Goal: Information Seeking & Learning: Check status

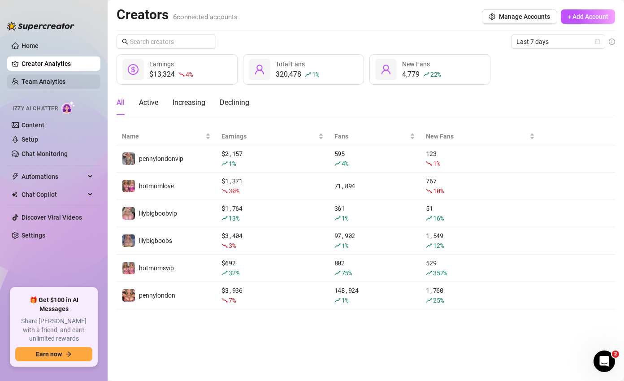
click at [46, 78] on link "Team Analytics" at bounding box center [44, 81] width 44 height 7
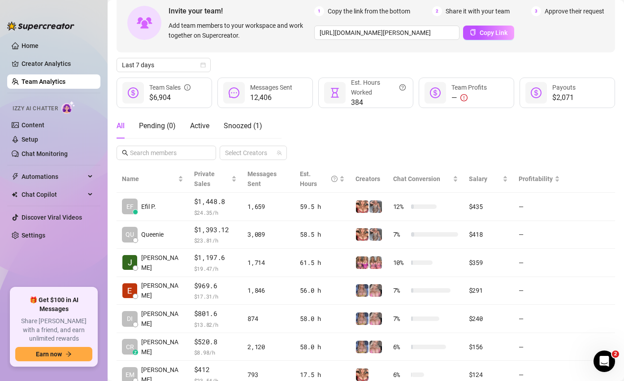
scroll to position [65, 0]
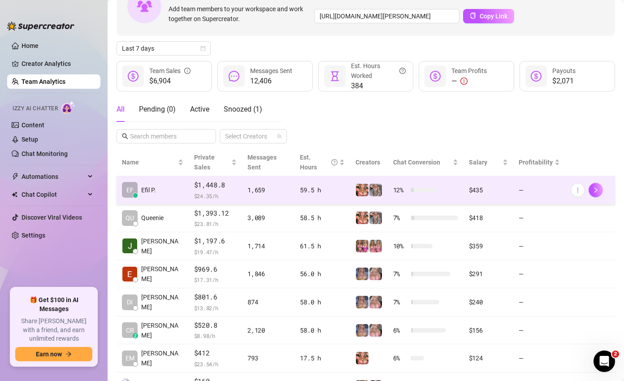
click at [200, 180] on span "$1,448.8" at bounding box center [215, 185] width 43 height 11
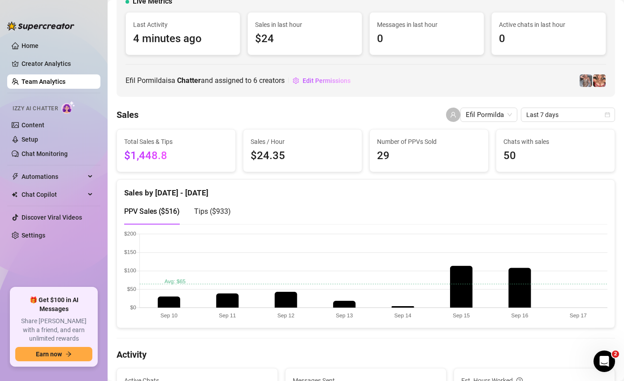
click at [174, 190] on div "Sales by [DATE] - [DATE]" at bounding box center [365, 189] width 483 height 19
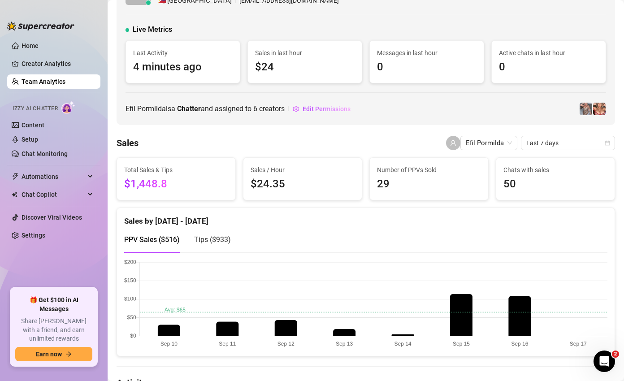
scroll to position [16, 0]
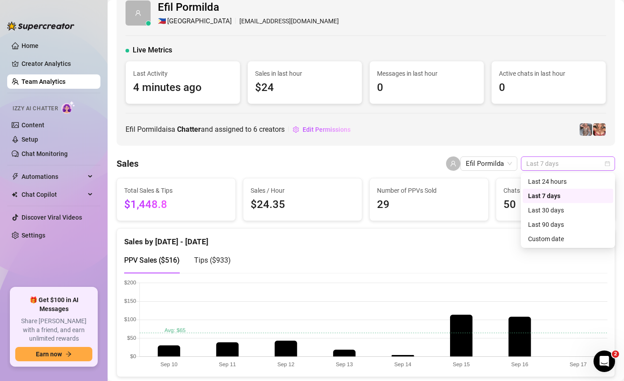
click at [555, 161] on span "Last 7 days" at bounding box center [567, 163] width 83 height 13
click at [331, 160] on div "Sales Efil Pormilda Last 7 days" at bounding box center [366, 164] width 499 height 14
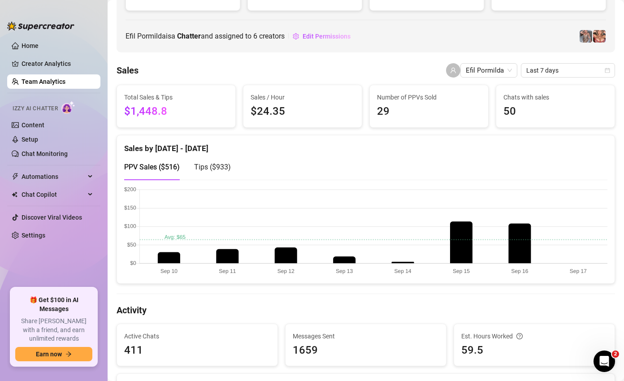
scroll to position [111, 0]
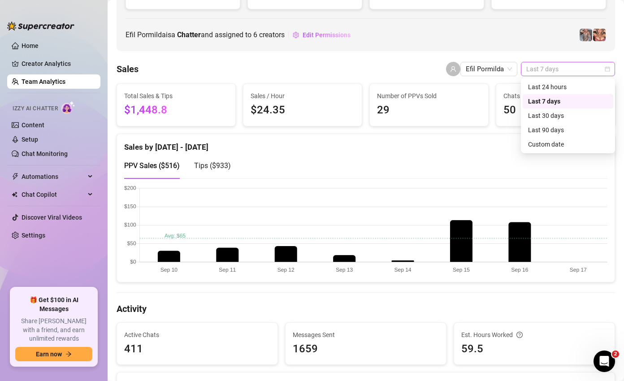
click at [564, 68] on span "Last 7 days" at bounding box center [567, 68] width 83 height 13
click at [547, 113] on div "Last 30 days" at bounding box center [568, 116] width 80 height 10
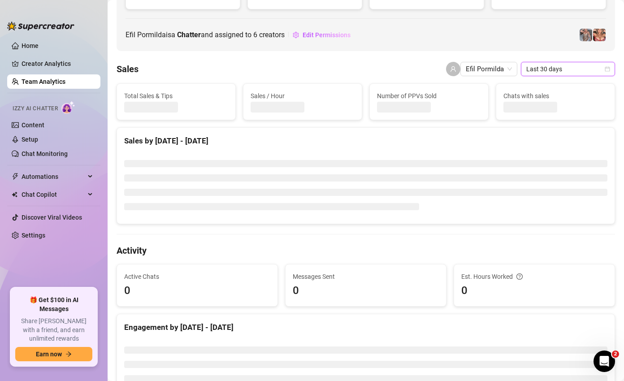
click at [183, 141] on div "Sales by Aug 18 - Sep 17" at bounding box center [365, 141] width 483 height 12
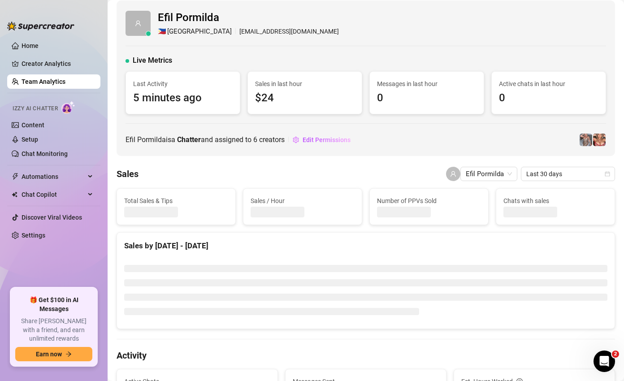
scroll to position [0, 0]
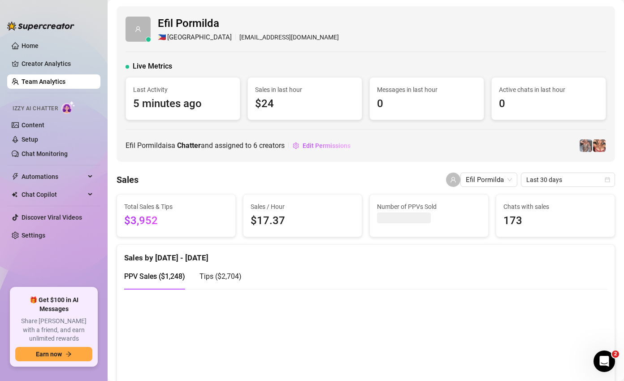
click at [47, 78] on link "Team Analytics" at bounding box center [44, 81] width 44 height 7
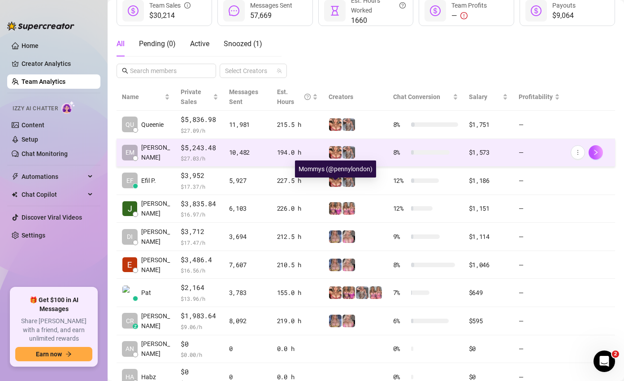
scroll to position [132, 0]
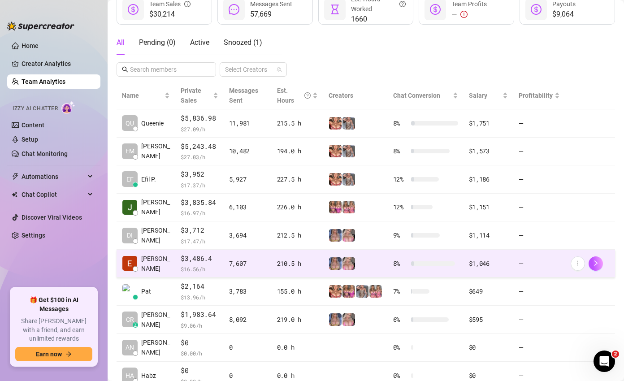
click at [280, 265] on div "210.5 h" at bounding box center [297, 264] width 41 height 10
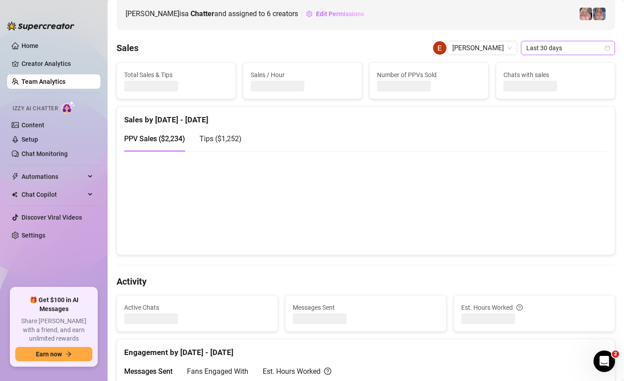
click at [555, 50] on span "Last 30 days" at bounding box center [567, 47] width 83 height 13
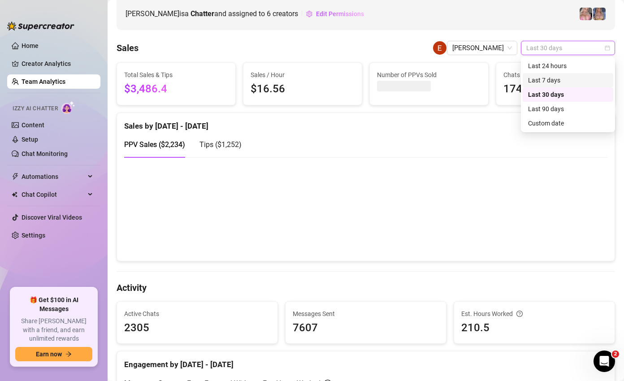
click at [553, 78] on div "Last 7 days" at bounding box center [568, 80] width 80 height 10
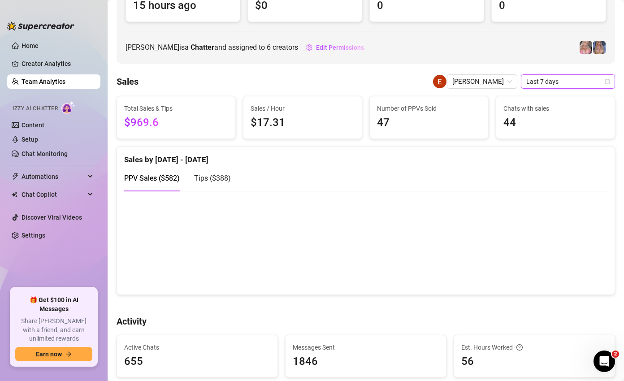
scroll to position [74, 0]
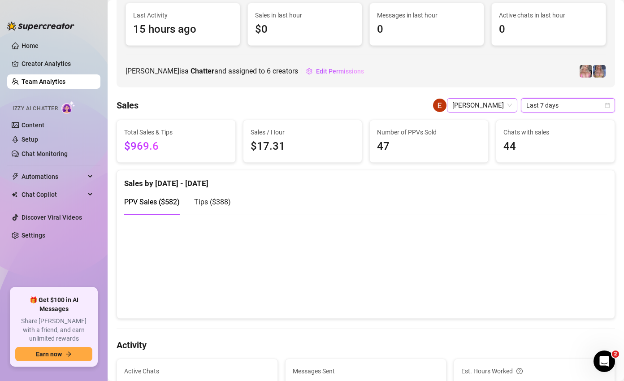
click at [480, 104] on span "Ephryl Pauline" at bounding box center [482, 105] width 60 height 13
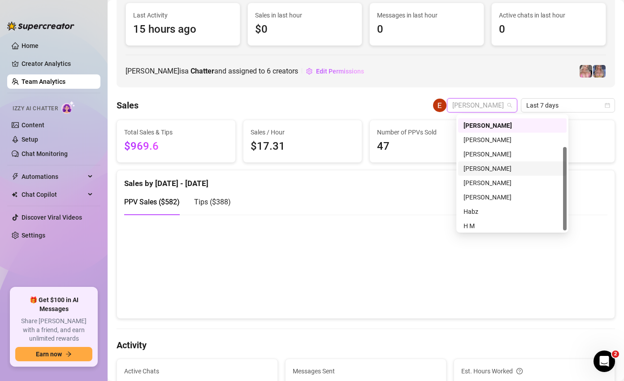
scroll to position [43, 0]
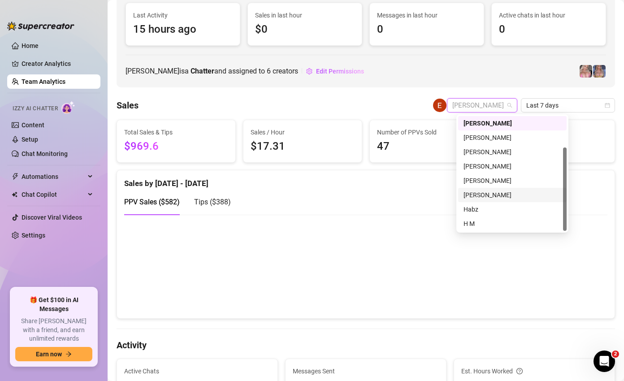
click at [489, 194] on div "[PERSON_NAME]" at bounding box center [513, 195] width 98 height 10
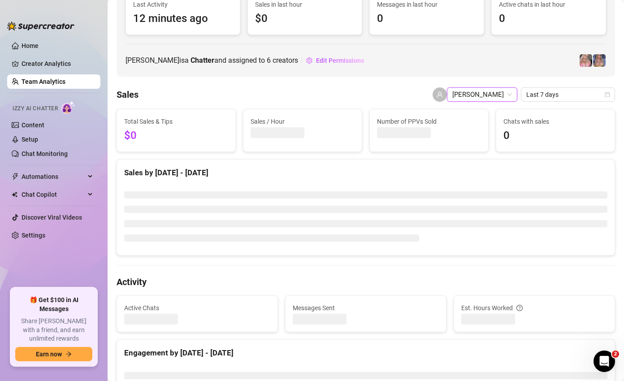
scroll to position [74, 0]
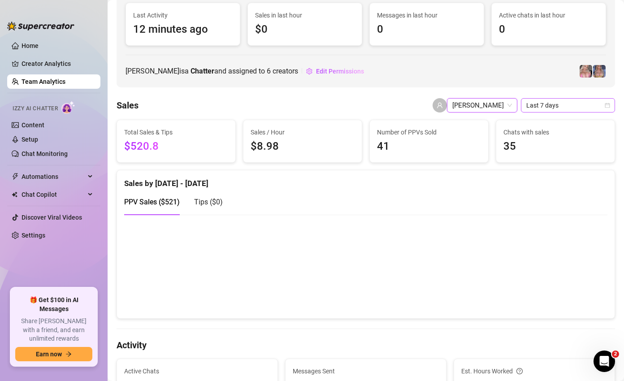
click at [560, 103] on span "Last 7 days" at bounding box center [567, 105] width 83 height 13
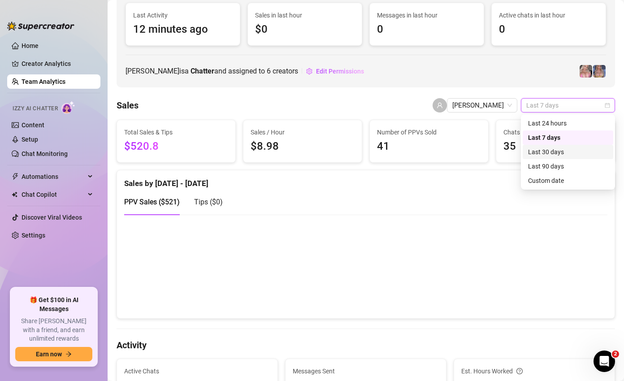
click at [558, 151] on div "Last 30 days" at bounding box center [568, 152] width 80 height 10
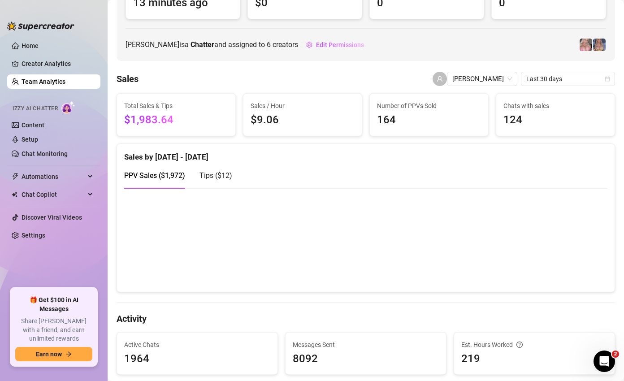
scroll to position [102, 0]
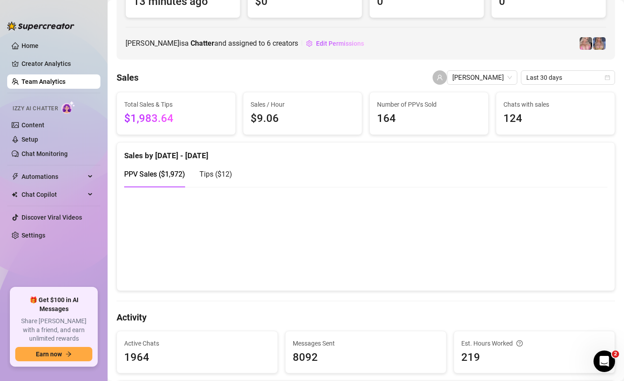
click at [214, 171] on span "Tips ( $12 )" at bounding box center [216, 174] width 33 height 9
click at [173, 171] on span "PPV Sales ( $1,972 )" at bounding box center [154, 174] width 61 height 9
click at [551, 75] on span "Last 30 days" at bounding box center [567, 77] width 83 height 13
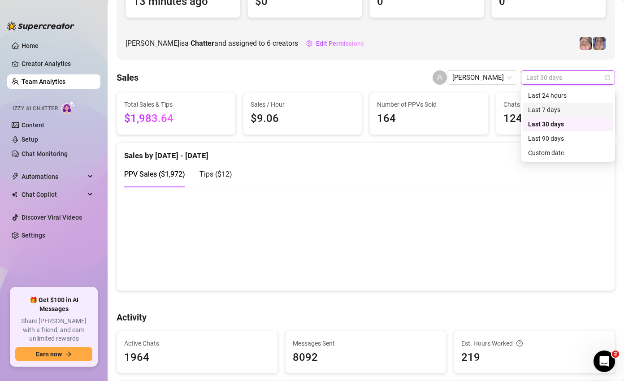
click at [555, 108] on div "Last 7 days" at bounding box center [568, 110] width 80 height 10
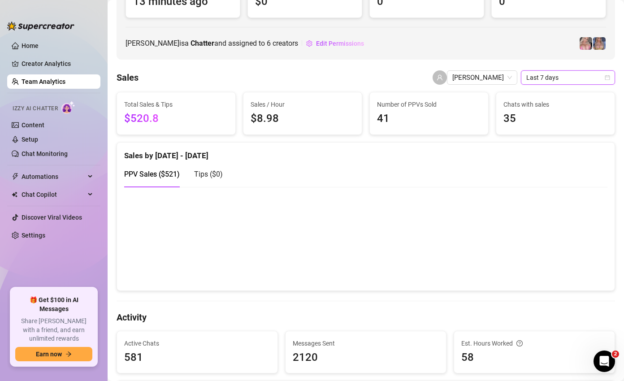
scroll to position [104, 0]
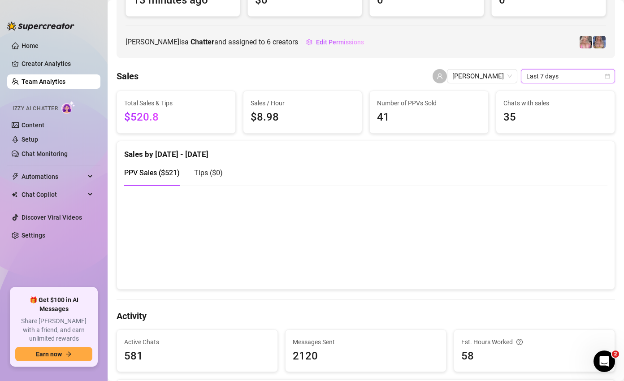
click at [557, 76] on span "Last 7 days" at bounding box center [567, 76] width 83 height 13
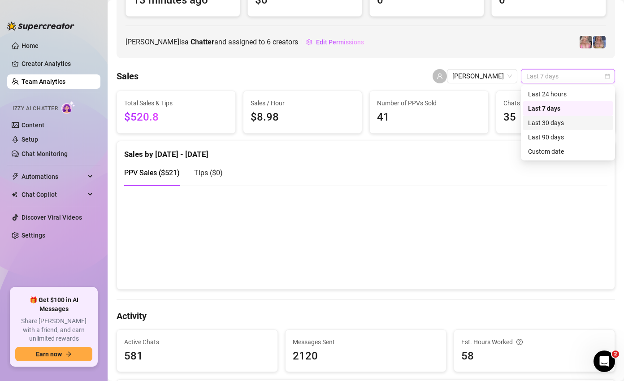
click at [563, 119] on div "Last 30 days" at bounding box center [568, 123] width 80 height 10
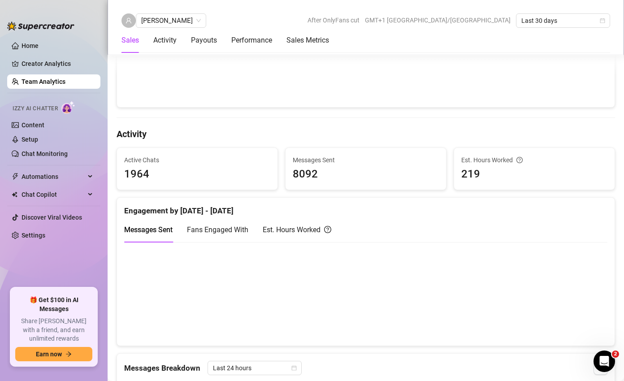
scroll to position [172, 0]
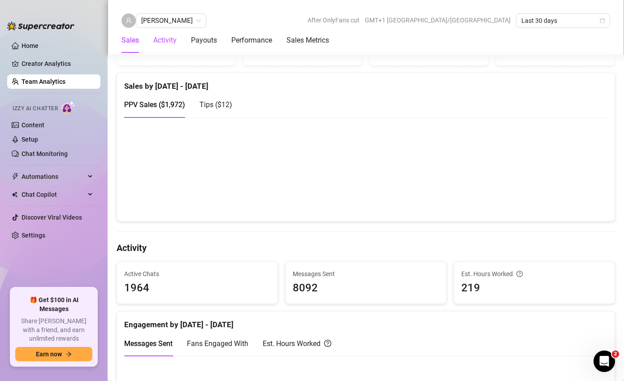
click at [164, 41] on div "Activity" at bounding box center [164, 40] width 23 height 11
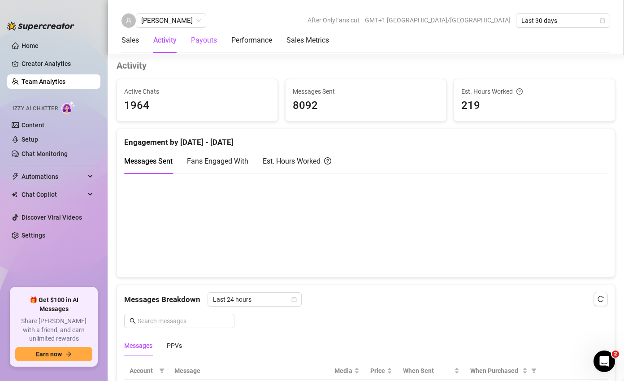
click at [203, 38] on div "Payouts" at bounding box center [204, 40] width 26 height 11
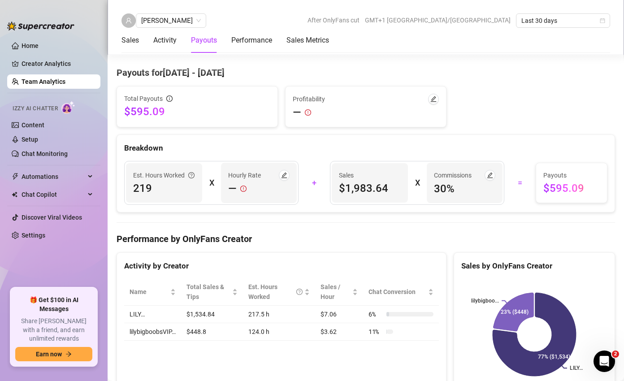
scroll to position [1100, 0]
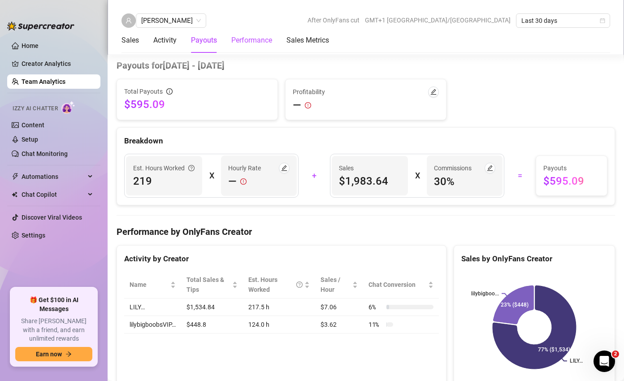
click at [248, 43] on div "Performance" at bounding box center [251, 40] width 41 height 11
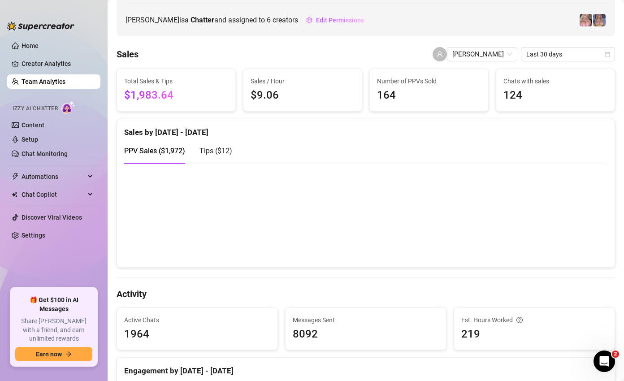
scroll to position [0, 0]
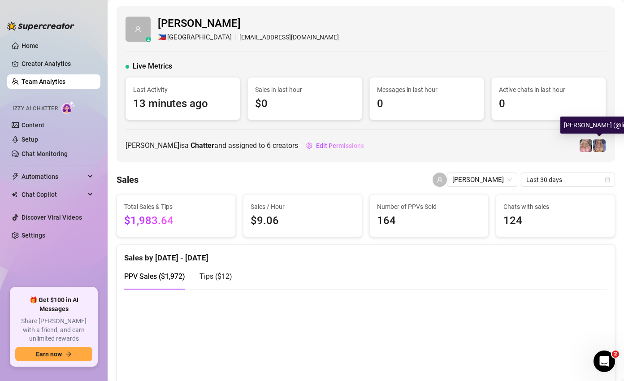
click at [602, 146] on img at bounding box center [599, 145] width 13 height 13
click at [601, 146] on img at bounding box center [599, 145] width 13 height 13
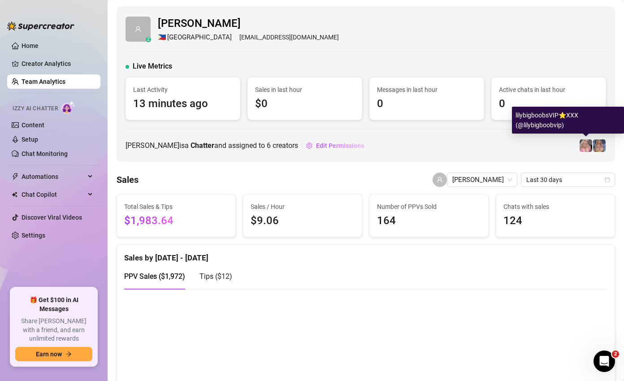
click at [587, 147] on img at bounding box center [586, 145] width 13 height 13
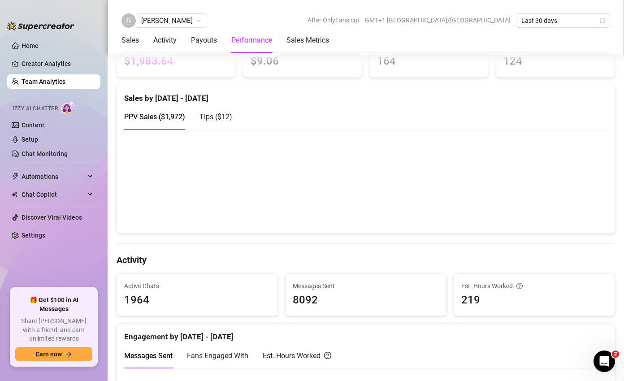
scroll to position [152, 0]
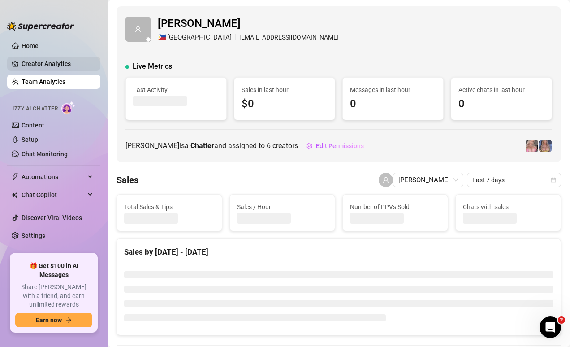
click at [45, 66] on link "Creator Analytics" at bounding box center [58, 64] width 72 height 14
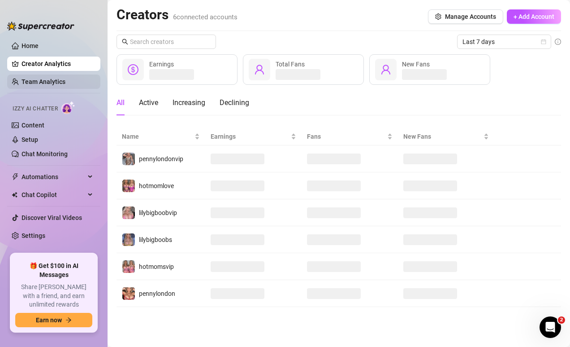
click at [52, 85] on link "Team Analytics" at bounding box center [44, 81] width 44 height 7
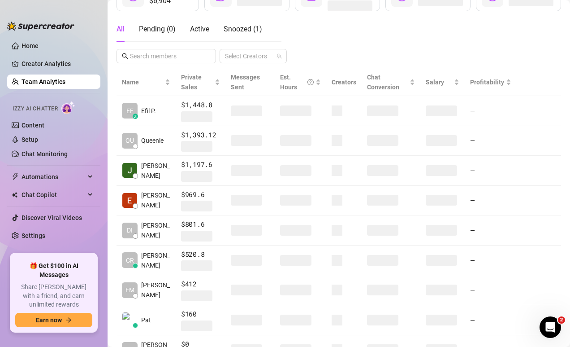
scroll to position [163, 0]
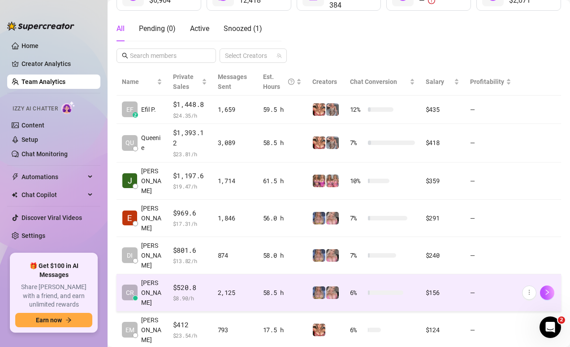
click at [158, 274] on td "CR [PERSON_NAME]" at bounding box center [142, 292] width 51 height 37
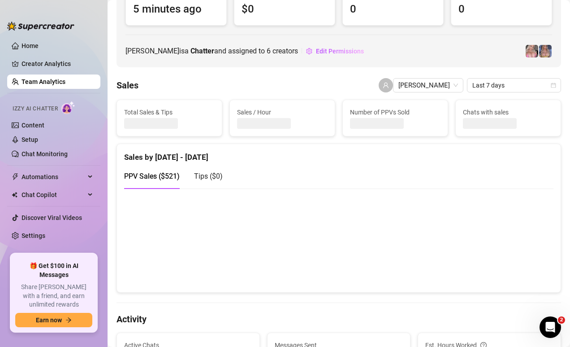
scroll to position [36, 0]
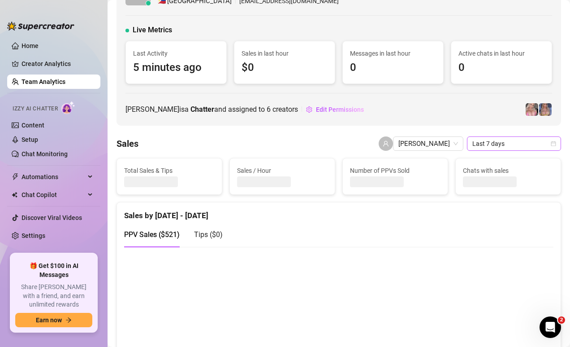
click at [497, 145] on span "Last 7 days" at bounding box center [514, 143] width 83 height 13
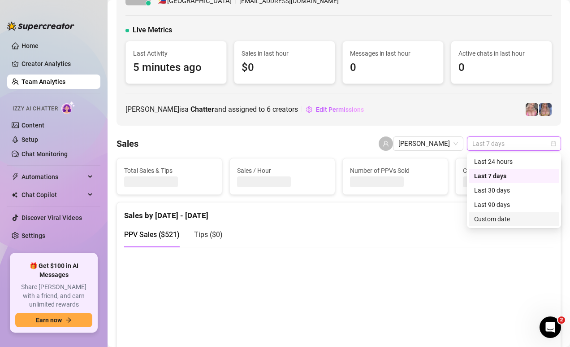
click at [514, 218] on div "Custom date" at bounding box center [514, 219] width 80 height 10
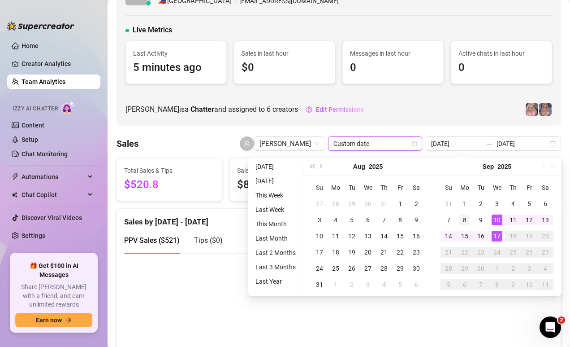
type input "[DATE]"
click at [461, 221] on div "8" at bounding box center [465, 219] width 11 height 11
type input "[DATE]"
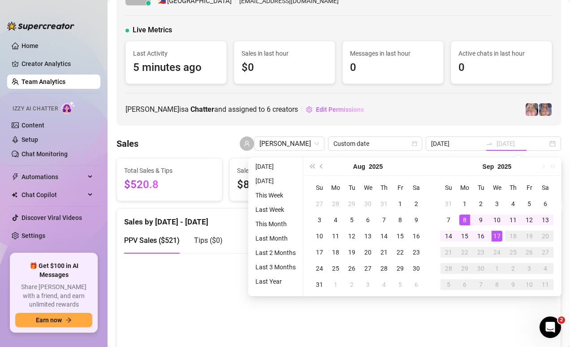
type input "[DATE]"
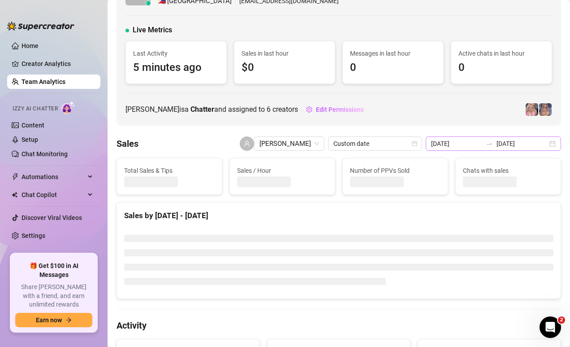
click at [553, 140] on div "[DATE] [DATE]" at bounding box center [493, 143] width 135 height 14
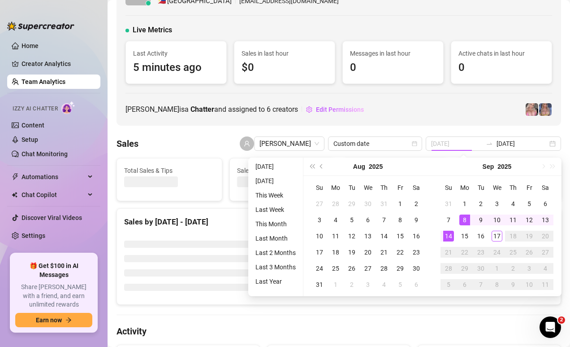
click at [451, 236] on div "14" at bounding box center [449, 236] width 11 height 11
type input "[DATE]"
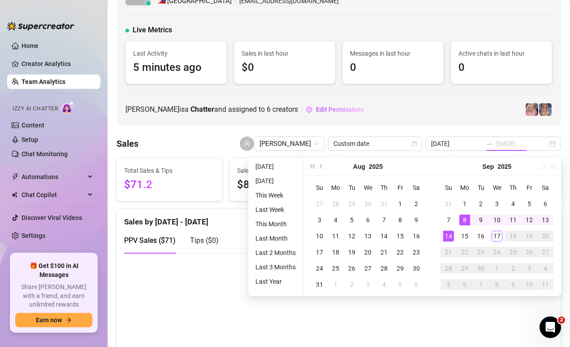
click at [451, 237] on div "14" at bounding box center [449, 236] width 11 height 11
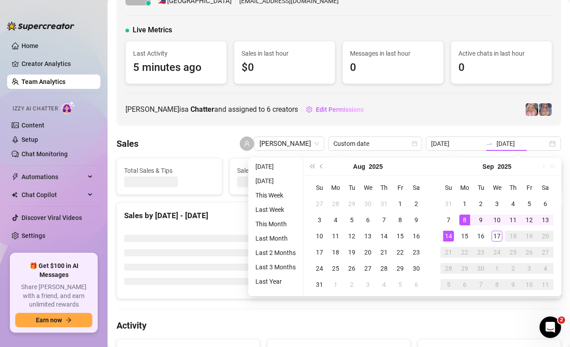
type input "[DATE]"
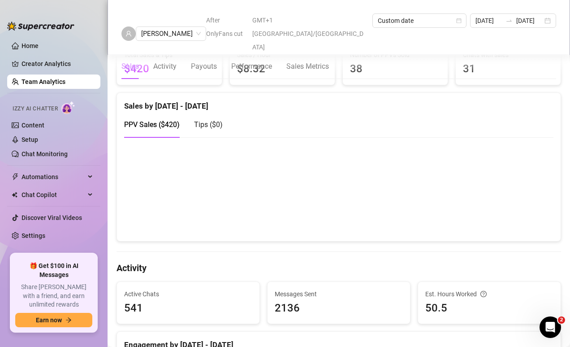
scroll to position [152, 0]
click at [204, 126] on span "Tips ( $0 )" at bounding box center [208, 125] width 29 height 9
click at [148, 125] on span "PPV Sales ( $420 )" at bounding box center [152, 125] width 56 height 9
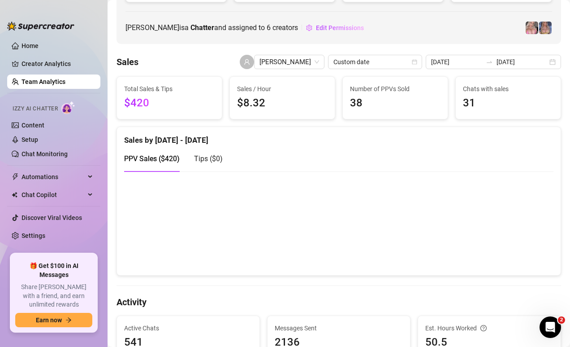
scroll to position [120, 0]
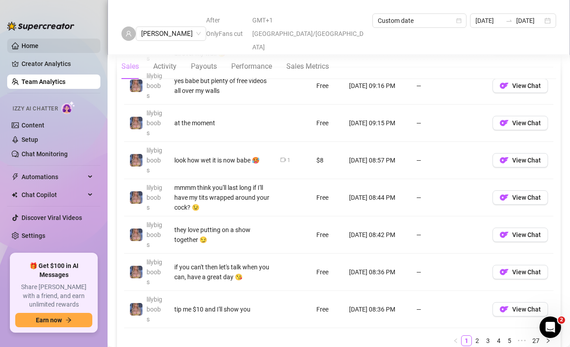
click at [29, 43] on link "Home" at bounding box center [30, 45] width 17 height 7
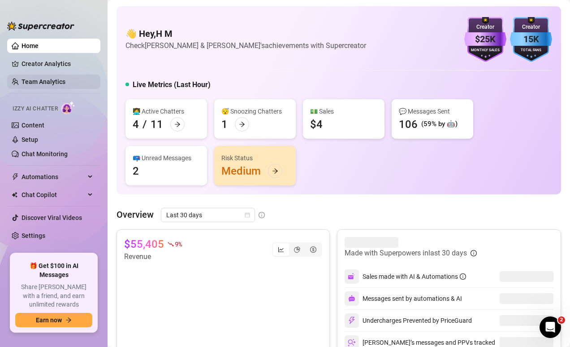
click at [46, 78] on link "Team Analytics" at bounding box center [44, 81] width 44 height 7
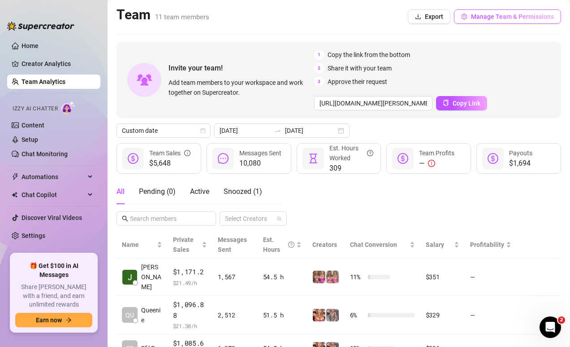
click at [474, 15] on span "Manage Team & Permissions" at bounding box center [512, 16] width 83 height 7
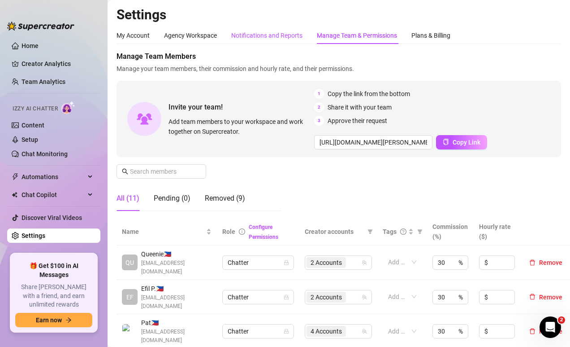
click at [275, 40] on div "Notifications and Reports" at bounding box center [266, 35] width 71 height 10
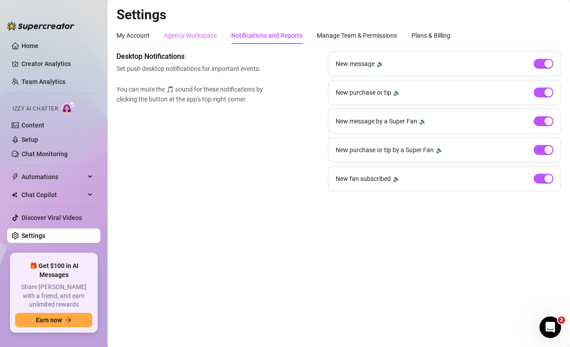
click at [207, 40] on div "Agency Workspace" at bounding box center [190, 35] width 53 height 17
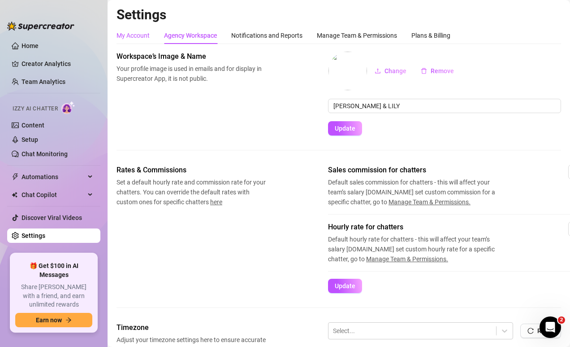
click at [128, 35] on div "My Account" at bounding box center [133, 35] width 33 height 10
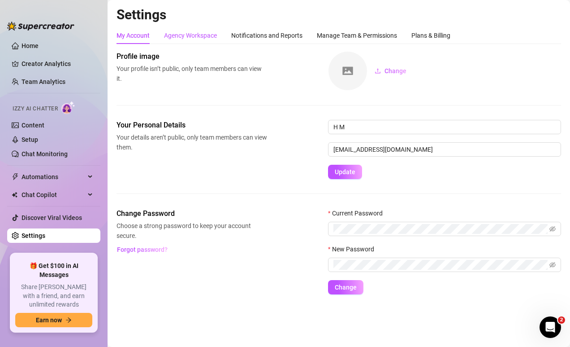
click at [191, 34] on div "Agency Workspace" at bounding box center [190, 35] width 53 height 10
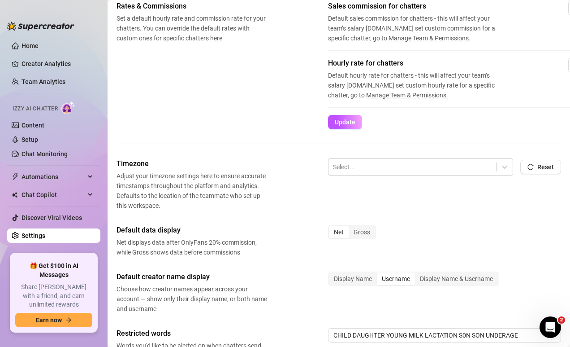
scroll to position [268, 0]
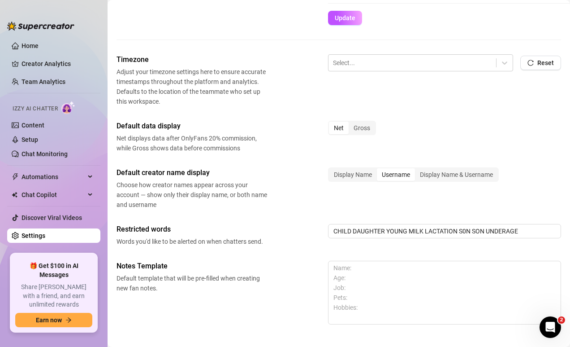
click at [338, 129] on div "Net" at bounding box center [339, 128] width 20 height 13
click at [331, 123] on input "Net" at bounding box center [331, 123] width 0 height 0
click at [39, 48] on link "Home" at bounding box center [30, 45] width 17 height 7
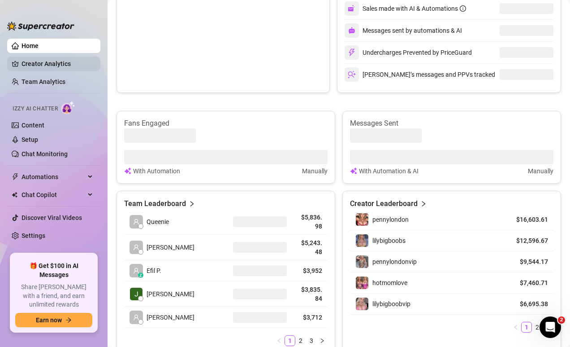
click at [55, 69] on link "Creator Analytics" at bounding box center [58, 64] width 72 height 14
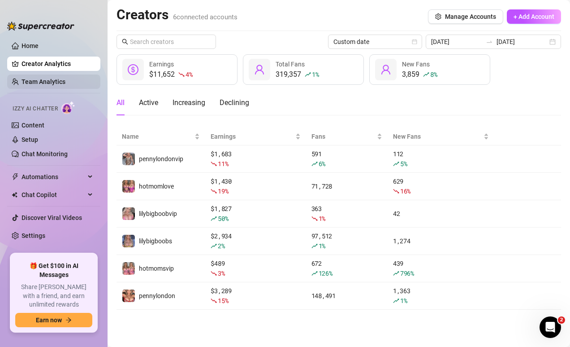
click at [44, 78] on link "Team Analytics" at bounding box center [44, 81] width 44 height 7
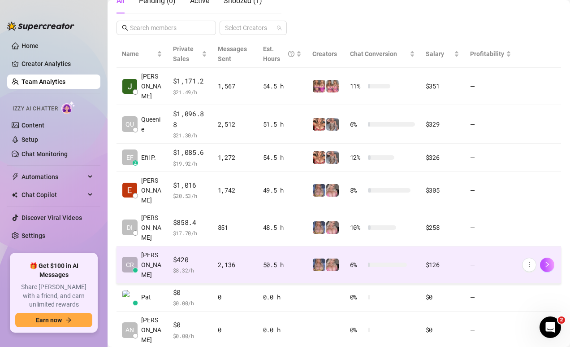
scroll to position [201, 0]
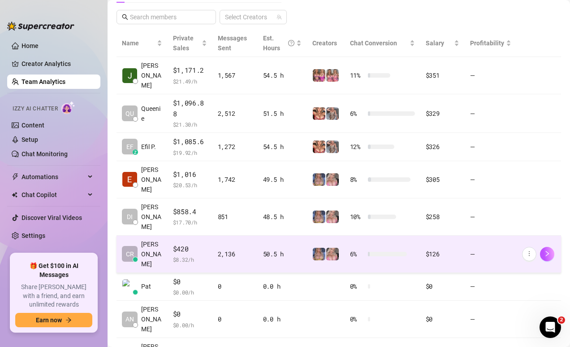
click at [197, 255] on span "$ 8.32 /h" at bounding box center [190, 259] width 34 height 9
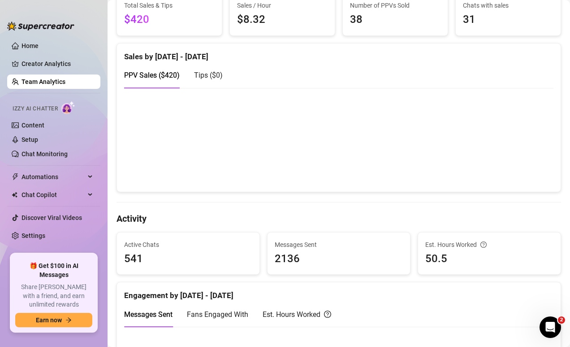
click at [206, 79] on span "Tips ( $0 )" at bounding box center [208, 75] width 29 height 9
click at [164, 178] on canvas at bounding box center [339, 140] width 430 height 90
click at [166, 169] on canvas at bounding box center [339, 140] width 430 height 90
click at [166, 177] on canvas at bounding box center [339, 140] width 430 height 90
click at [159, 76] on span "PPV Sales ( $420 )" at bounding box center [152, 75] width 56 height 9
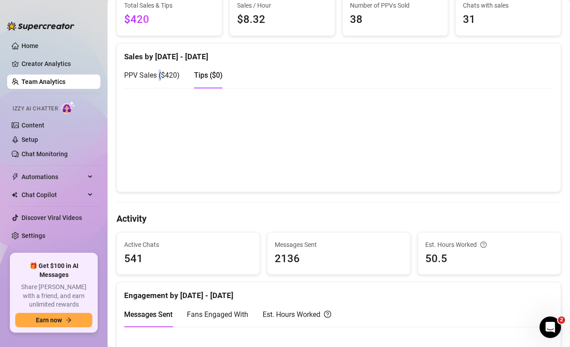
click at [159, 76] on span "PPV Sales ( $420 )" at bounding box center [152, 75] width 56 height 9
click at [205, 77] on span "Tips ( $0 )" at bounding box center [208, 75] width 29 height 9
click at [157, 79] on span "PPV Sales ( $420 )" at bounding box center [152, 75] width 56 height 9
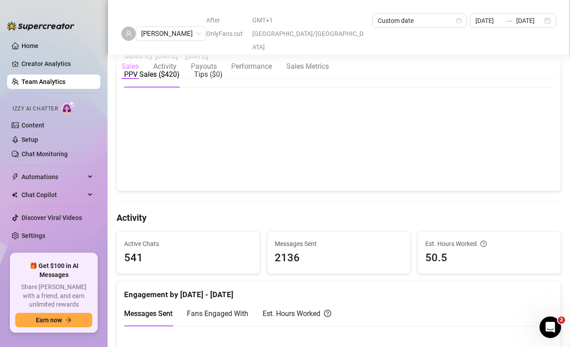
scroll to position [200, 0]
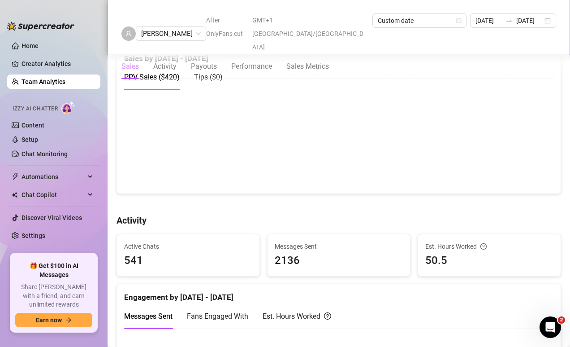
click at [51, 83] on link "Team Analytics" at bounding box center [44, 81] width 44 height 7
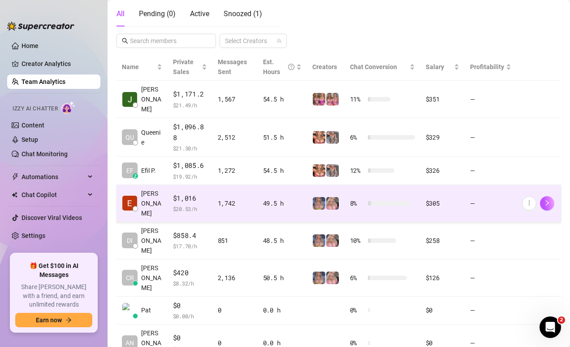
scroll to position [244, 0]
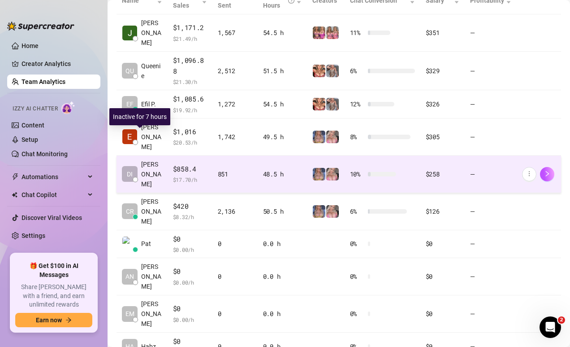
click at [157, 159] on span "[PERSON_NAME]" at bounding box center [151, 174] width 21 height 30
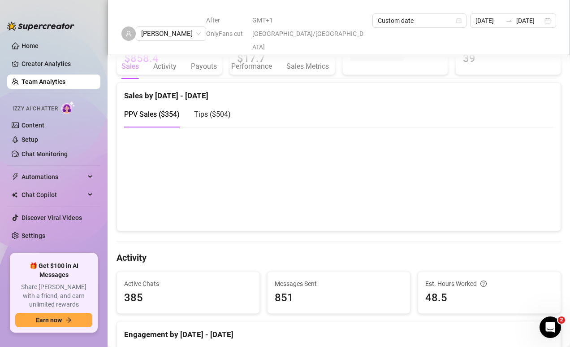
scroll to position [161, 0]
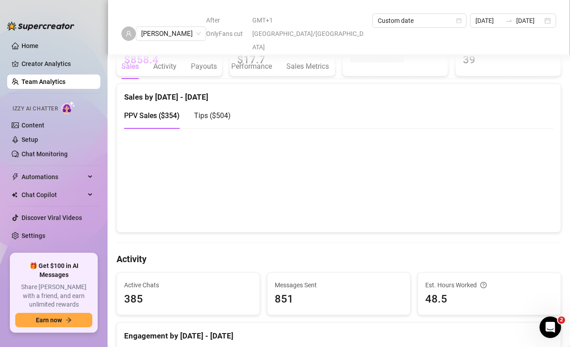
click at [223, 114] on span "Tips ( $504 )" at bounding box center [212, 115] width 37 height 9
click at [53, 78] on link "Team Analytics" at bounding box center [44, 81] width 44 height 7
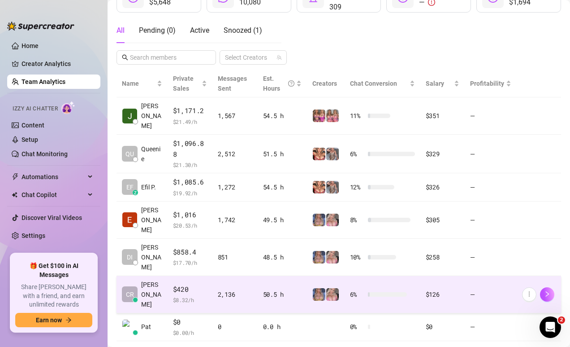
click at [159, 276] on td "CR [PERSON_NAME]" at bounding box center [142, 294] width 51 height 37
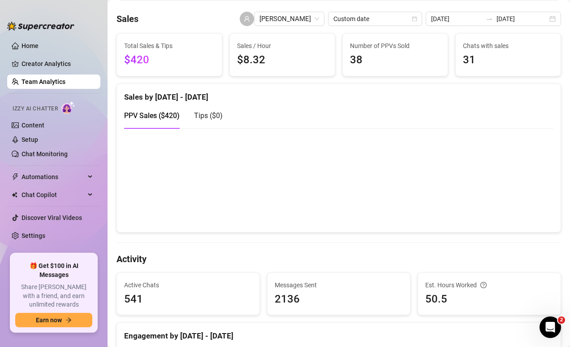
click at [65, 81] on link "Team Analytics" at bounding box center [44, 81] width 44 height 7
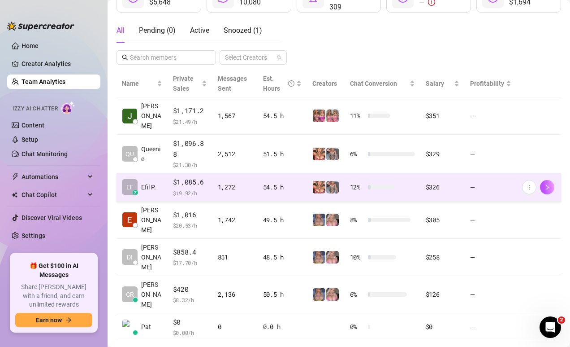
click at [159, 173] on td "EF z Efil P." at bounding box center [142, 187] width 51 height 28
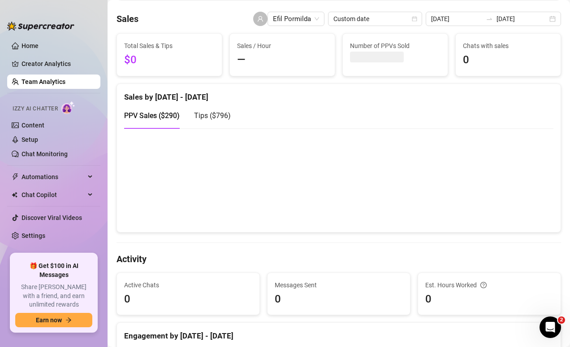
click at [213, 111] on span "Tips ( $796 )" at bounding box center [212, 115] width 37 height 9
click at [161, 117] on span "PPV Sales ( $290 )" at bounding box center [152, 115] width 56 height 9
click at [38, 43] on link "Home" at bounding box center [30, 45] width 17 height 7
